Goal: Information Seeking & Learning: Learn about a topic

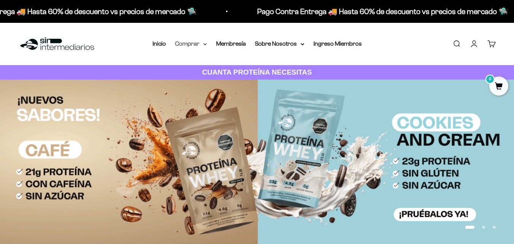
click at [196, 46] on summary "Comprar" at bounding box center [191, 44] width 32 height 10
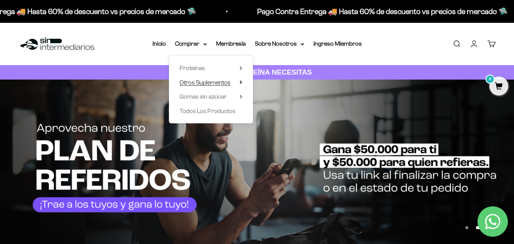
click at [199, 86] on span "Otros Suplementos" at bounding box center [205, 83] width 51 height 10
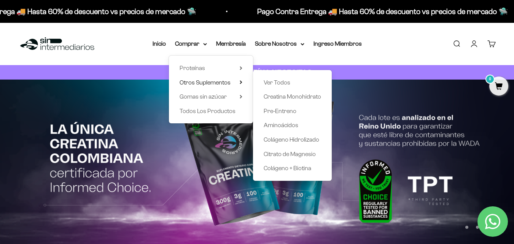
click at [168, 169] on img at bounding box center [257, 163] width 514 height 167
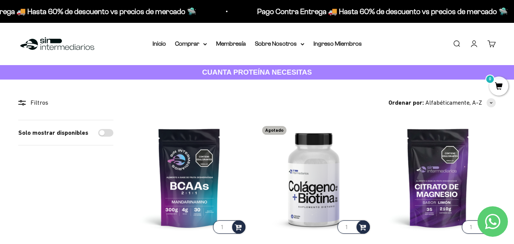
click at [456, 43] on link "Buscar" at bounding box center [457, 44] width 8 height 8
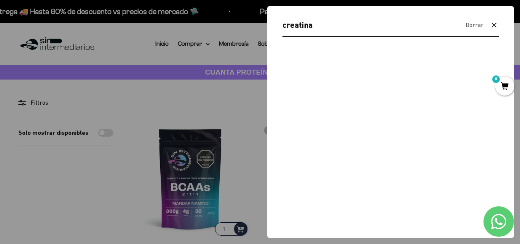
type input "creatina"
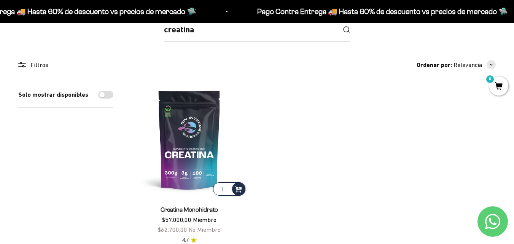
scroll to position [114, 0]
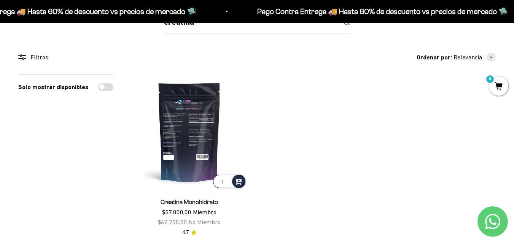
click at [193, 121] on img at bounding box center [189, 131] width 115 height 115
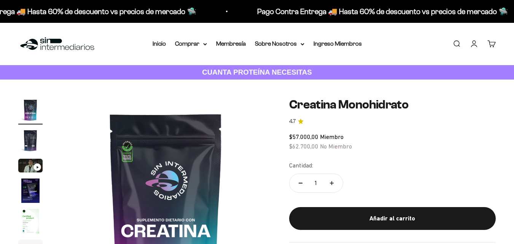
scroll to position [38, 0]
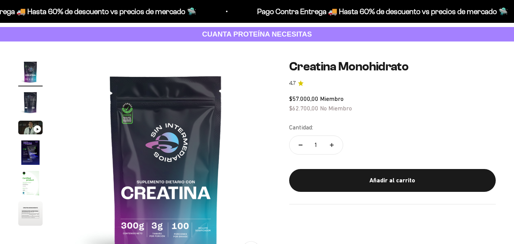
click at [38, 101] on img "Ir al artículo 2" at bounding box center [30, 102] width 24 height 24
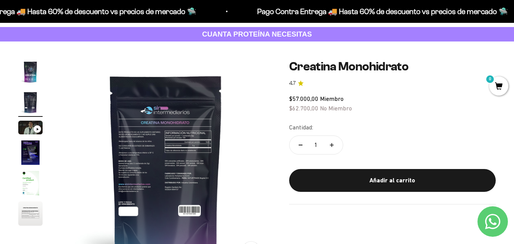
scroll to position [0, 0]
click at [164, 153] on img at bounding box center [166, 165] width 210 height 210
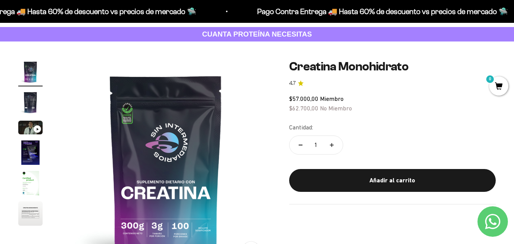
click at [27, 101] on img "Ir al artículo 2" at bounding box center [30, 102] width 24 height 24
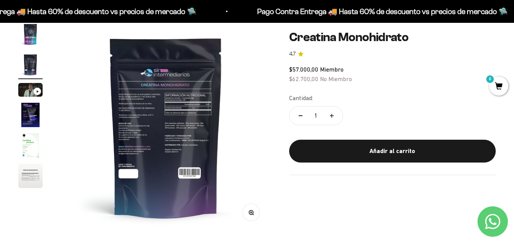
scroll to position [76, 0]
click at [191, 151] on img at bounding box center [166, 127] width 210 height 210
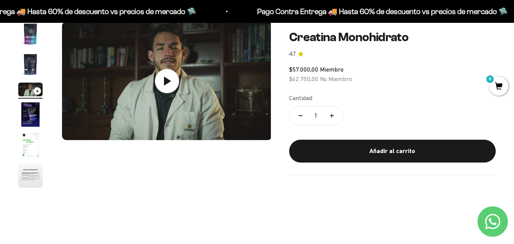
scroll to position [0, 429]
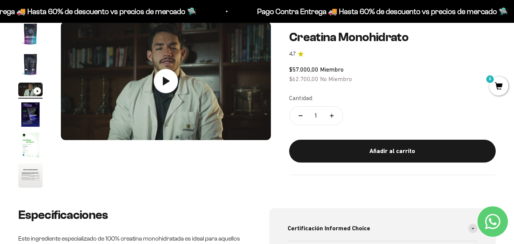
click at [36, 40] on img "Ir al artículo 1" at bounding box center [30, 34] width 24 height 24
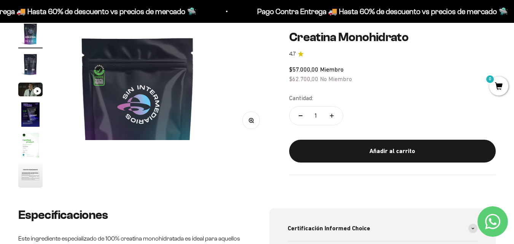
scroll to position [0, 0]
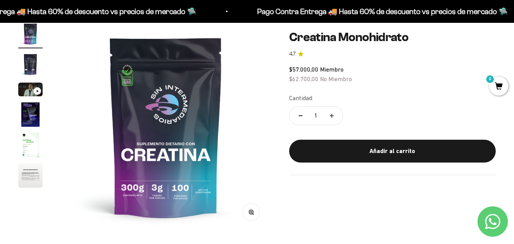
click at [38, 65] on img "Ir al artículo 2" at bounding box center [30, 64] width 24 height 24
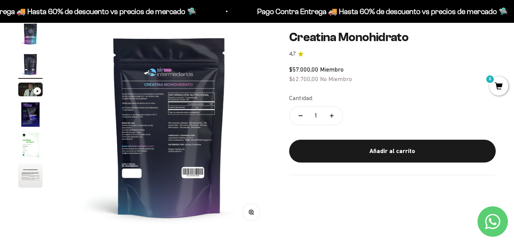
scroll to position [0, 215]
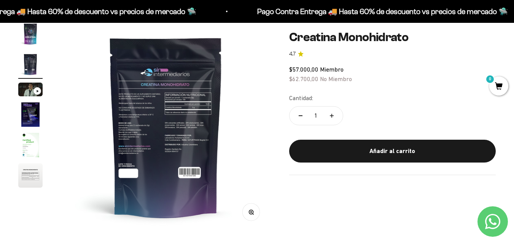
click at [252, 213] on icon "button" at bounding box center [251, 211] width 5 height 5
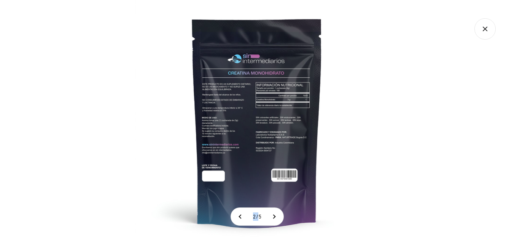
click at [253, 214] on span "2" at bounding box center [254, 217] width 3 height 6
click at [278, 172] on img at bounding box center [257, 122] width 244 height 244
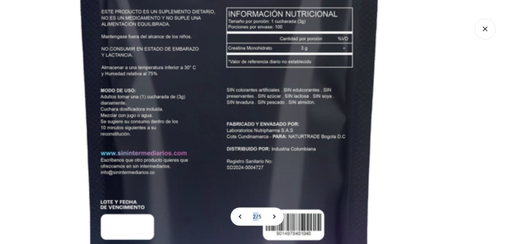
click at [288, 158] on img at bounding box center [229, 100] width 571 height 571
click at [490, 34] on icon "Cerrar galería" at bounding box center [485, 28] width 21 height 21
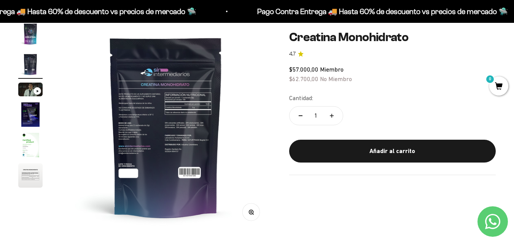
click at [26, 36] on img "Ir al artículo 1" at bounding box center [30, 34] width 24 height 24
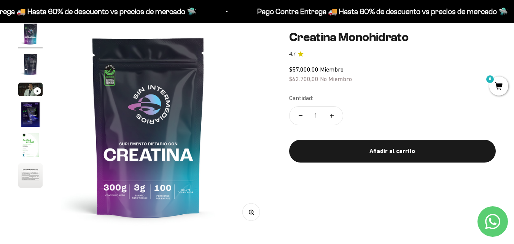
scroll to position [0, 0]
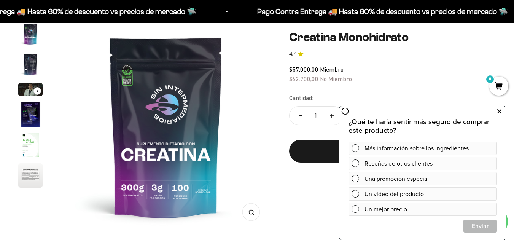
click at [498, 111] on icon at bounding box center [499, 112] width 4 height 10
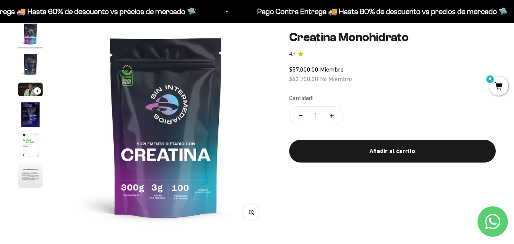
click at [315, 202] on div "Zoom Ir al artículo 1 Ir al artículo 2 Ir al artículo 3 Ir al artículo 4 Ir al …" at bounding box center [257, 127] width 478 height 210
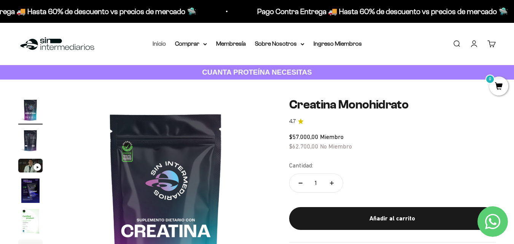
click at [158, 44] on link "Inicio" at bounding box center [159, 43] width 13 height 6
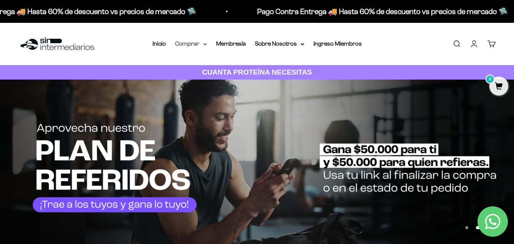
click at [188, 43] on summary "Comprar" at bounding box center [191, 44] width 32 height 10
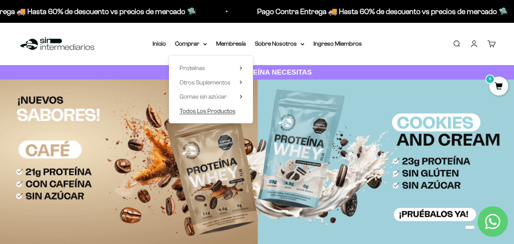
click at [225, 111] on span "Todos Los Productos" at bounding box center [208, 111] width 56 height 6
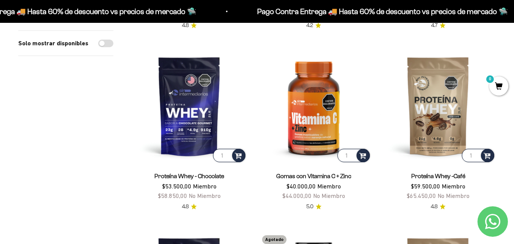
scroll to position [990, 0]
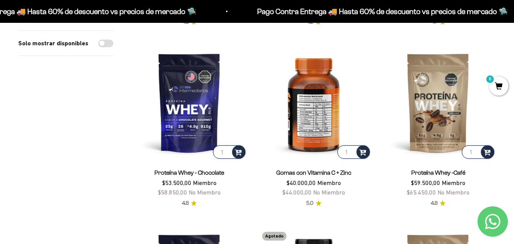
click at [331, 91] on img at bounding box center [313, 102] width 115 height 115
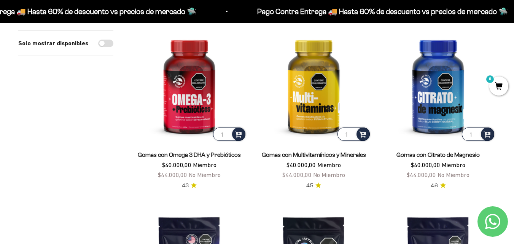
scroll to position [266, 0]
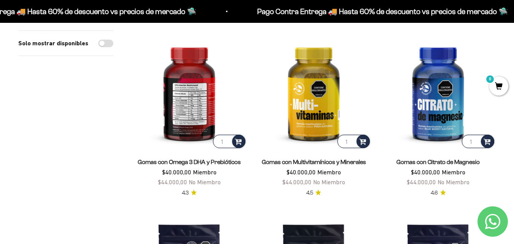
click at [194, 106] on img at bounding box center [189, 91] width 115 height 115
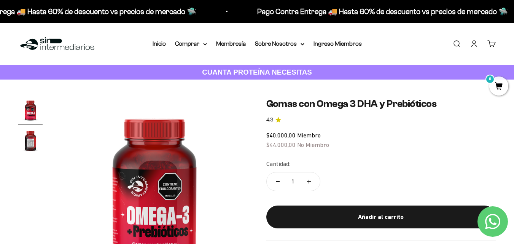
click at [25, 141] on img "Ir al artículo 2" at bounding box center [30, 140] width 24 height 24
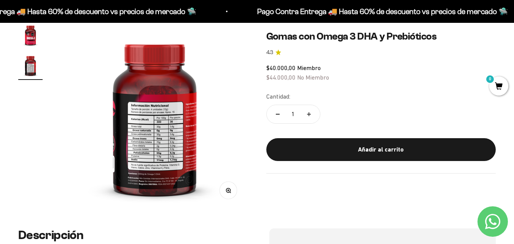
scroll to position [76, 0]
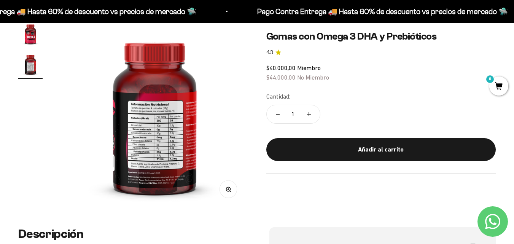
click at [229, 188] on icon "button" at bounding box center [228, 188] width 5 height 5
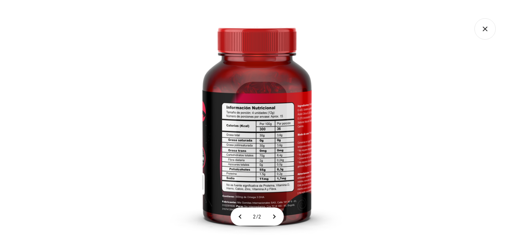
click at [272, 166] on img at bounding box center [257, 122] width 244 height 244
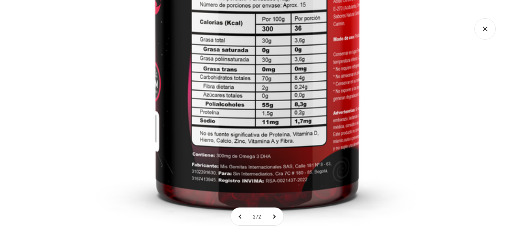
click at [380, 63] on img at bounding box center [257, 15] width 457 height 457
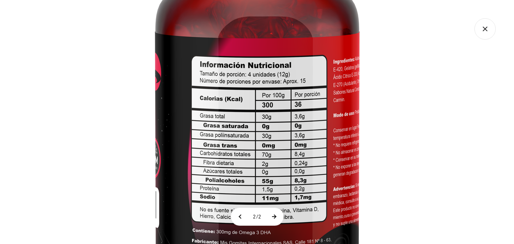
click at [271, 217] on button at bounding box center [274, 217] width 19 height 18
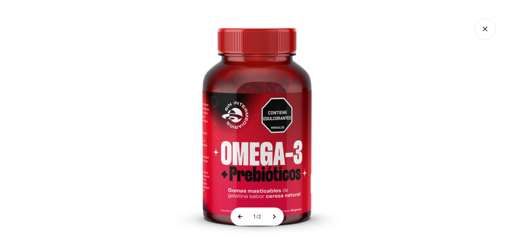
click at [239, 215] on button at bounding box center [240, 217] width 19 height 18
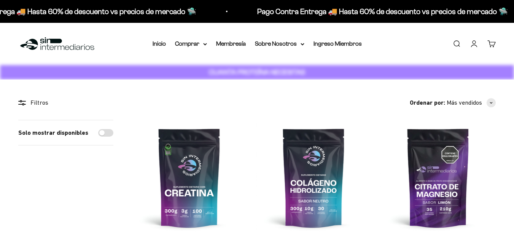
scroll to position [266, 0]
